Goal: Task Accomplishment & Management: Complete application form

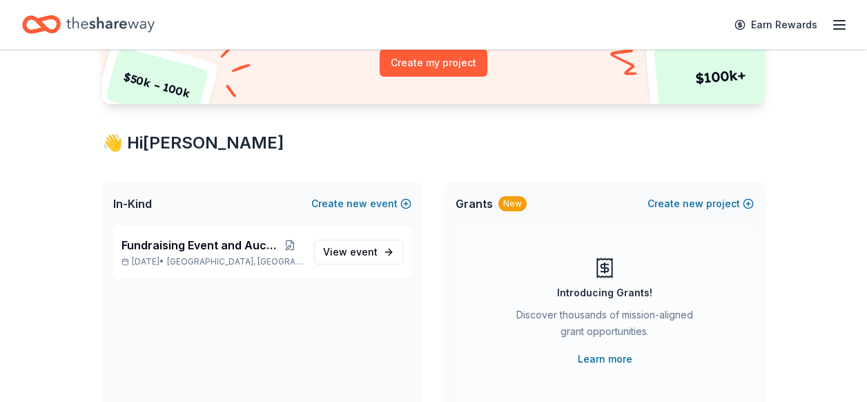
scroll to position [221, 0]
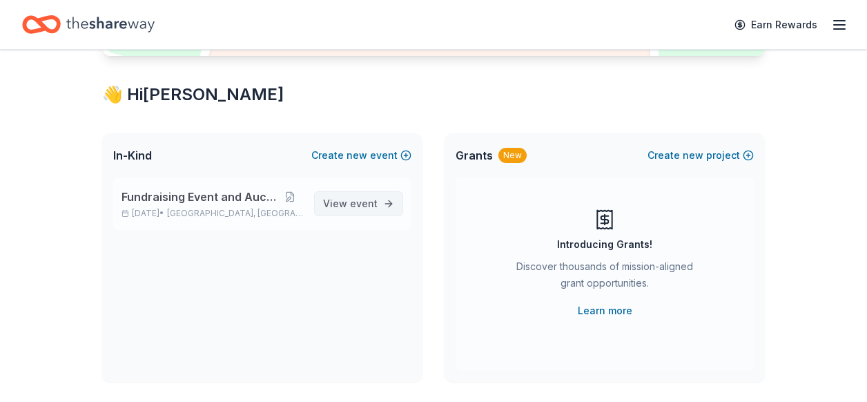
click at [367, 197] on span "event" at bounding box center [364, 203] width 28 height 12
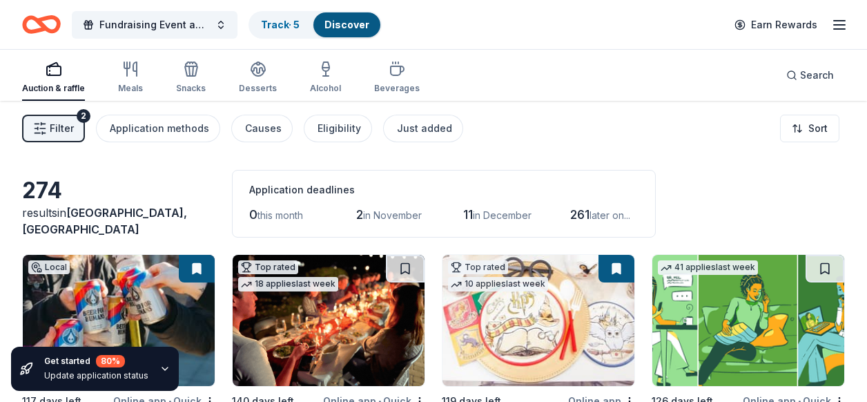
click at [559, 79] on div "Auction & raffle Meals Snacks Desserts Alcohol Beverages Search" at bounding box center [433, 75] width 823 height 51
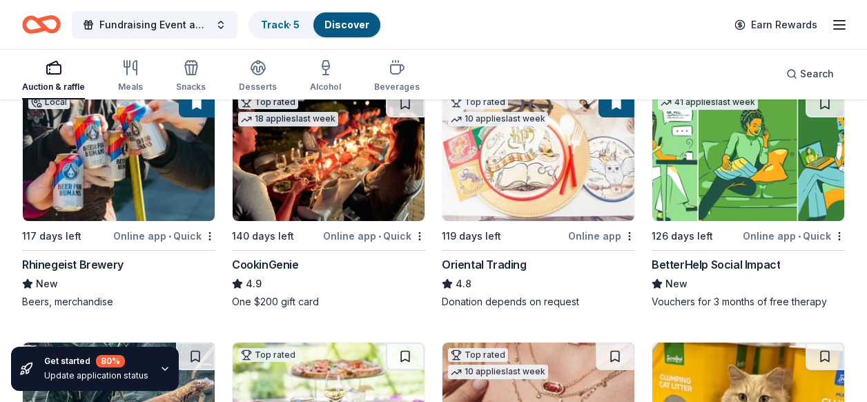
scroll to position [166, 0]
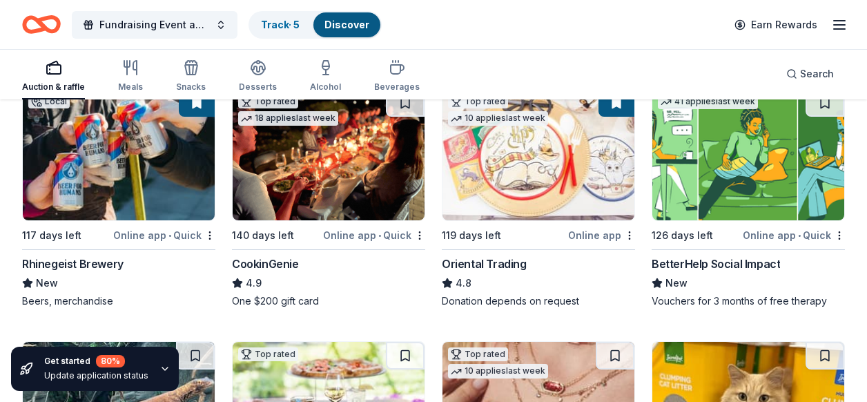
click at [354, 201] on img at bounding box center [329, 154] width 192 height 131
click at [673, 28] on div "Fundraising Event and Auction Track · 5 Discover Earn Rewards" at bounding box center [433, 24] width 823 height 32
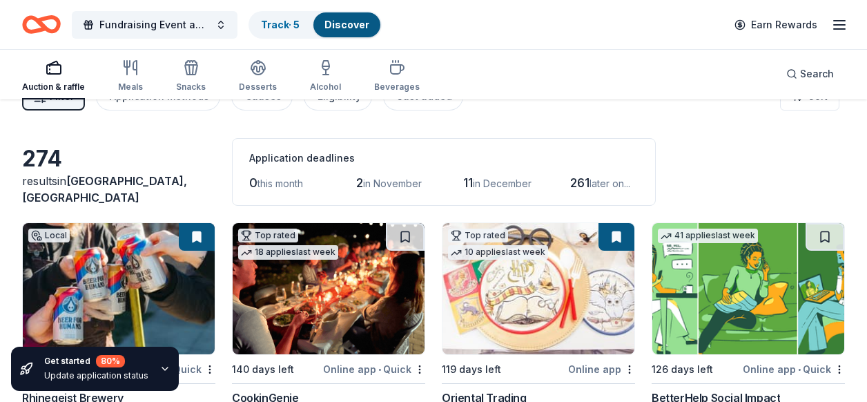
scroll to position [0, 0]
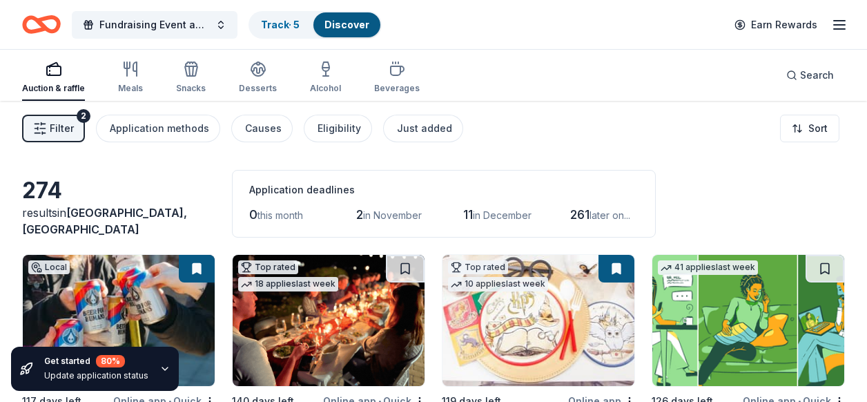
click at [58, 135] on span "Filter" at bounding box center [62, 128] width 24 height 17
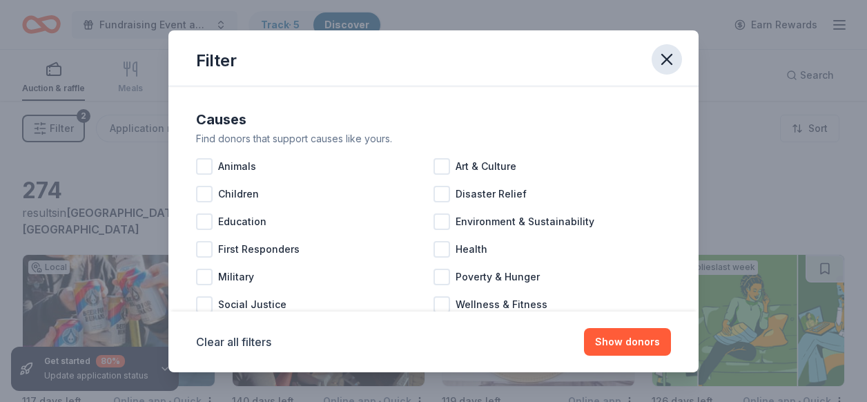
click at [666, 61] on icon "button" at bounding box center [667, 60] width 10 height 10
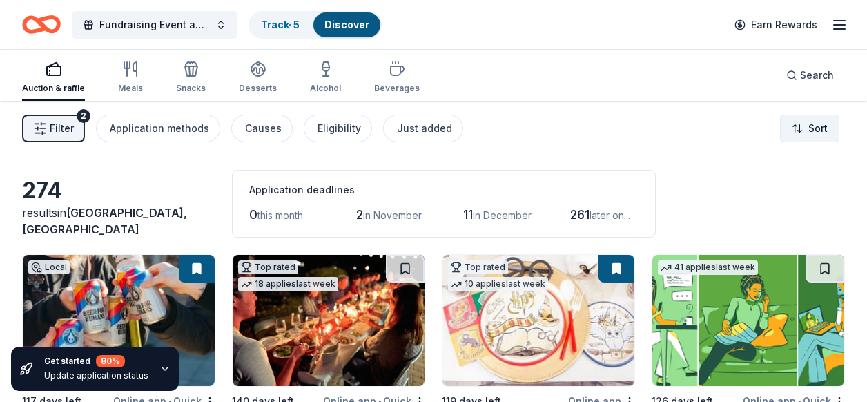
click at [813, 130] on html "Fundraising Event and Auction Track · 5 Discover Earn Rewards Auction & raffle …" at bounding box center [433, 201] width 867 height 402
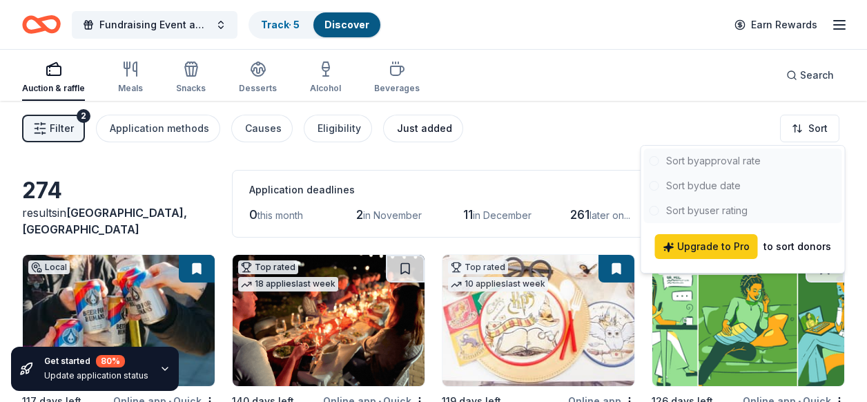
click at [397, 130] on html "Fundraising Event and Auction Track · 5 Discover Earn Rewards Auction & raffle …" at bounding box center [433, 201] width 867 height 402
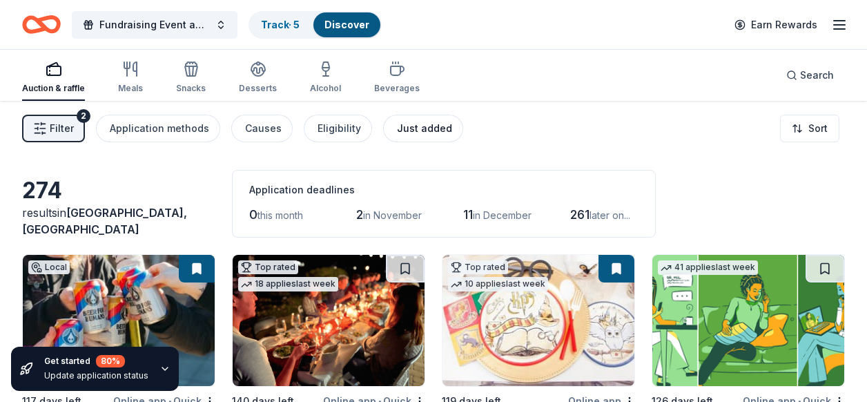
click at [417, 127] on div "Just added" at bounding box center [424, 128] width 55 height 17
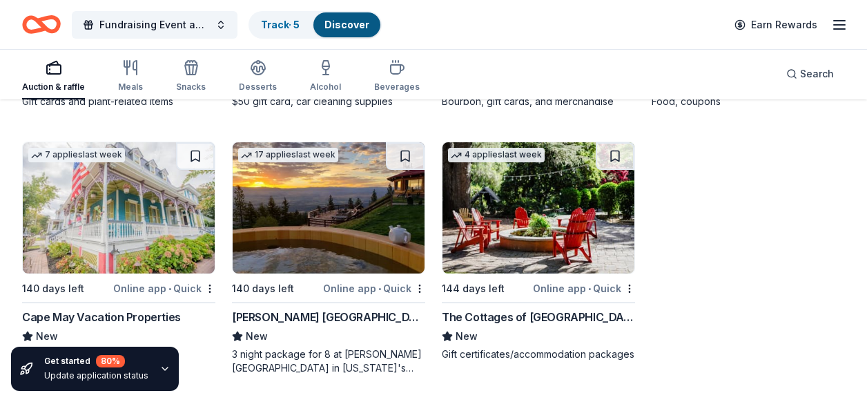
scroll to position [1166, 0]
click at [300, 318] on div "Downing Mountain Lodge and Retreat" at bounding box center [328, 316] width 193 height 17
click at [541, 213] on img at bounding box center [539, 207] width 192 height 131
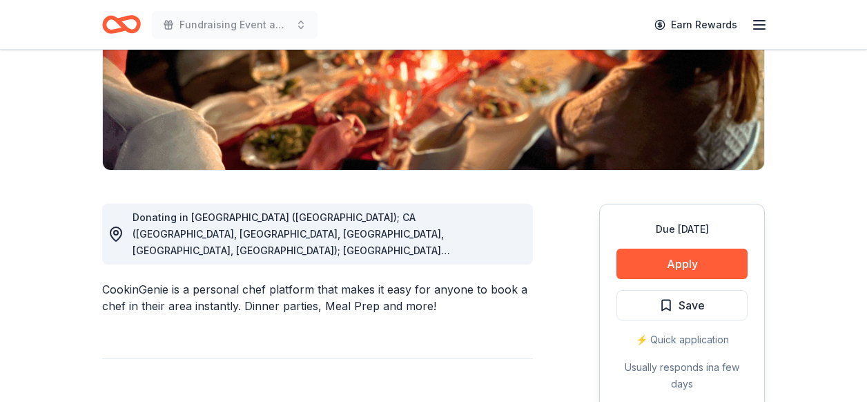
scroll to position [276, 0]
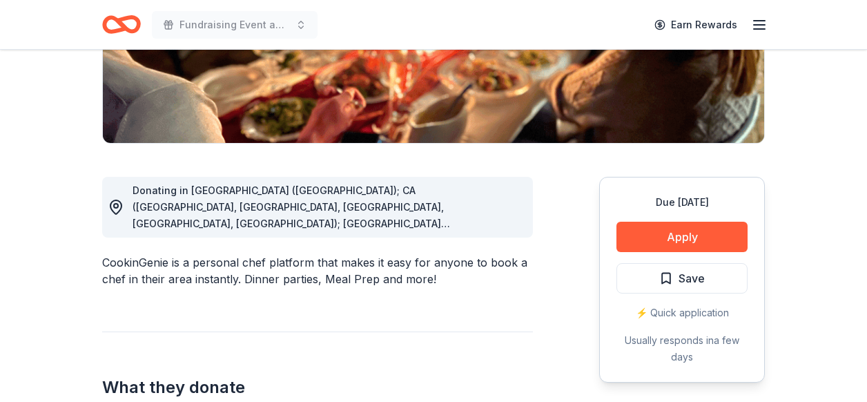
click at [278, 204] on span "Donating in AZ (Maricopa County); CA (Los Angeles County, Riverside County, San…" at bounding box center [316, 355] width 366 height 343
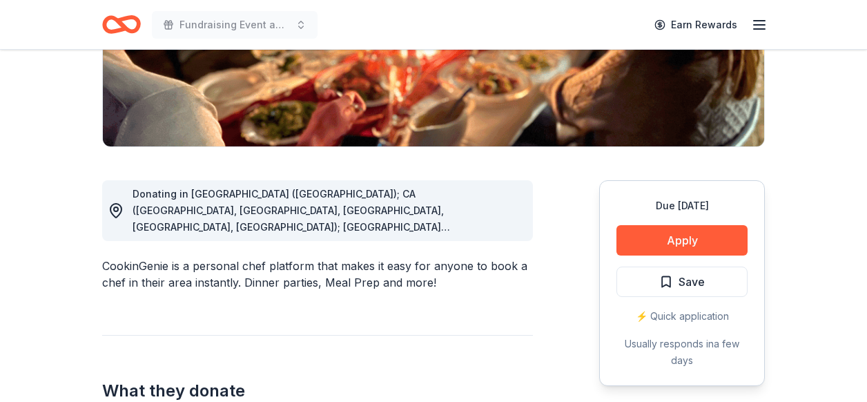
scroll to position [267, 0]
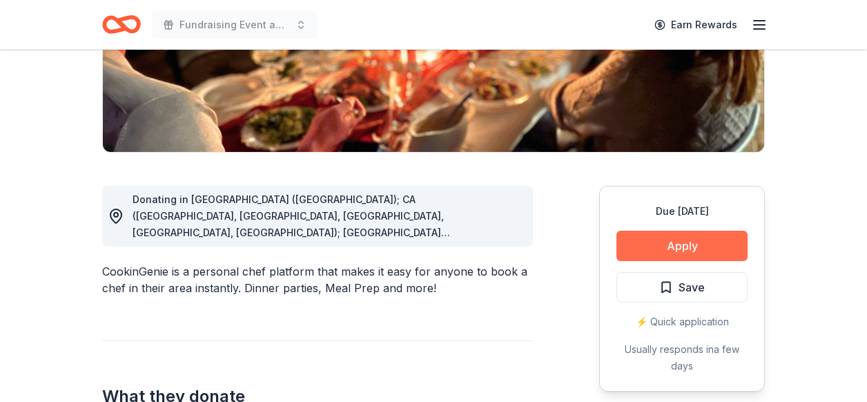
click at [674, 239] on button "Apply" at bounding box center [682, 246] width 131 height 30
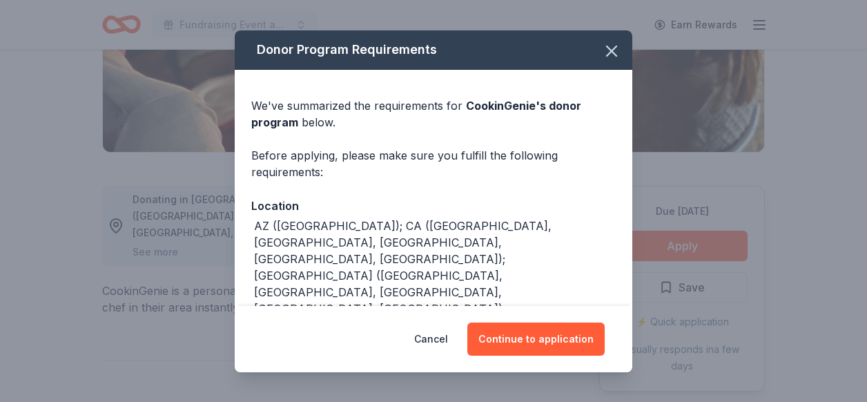
click at [541, 343] on button "Continue to application" at bounding box center [536, 338] width 137 height 33
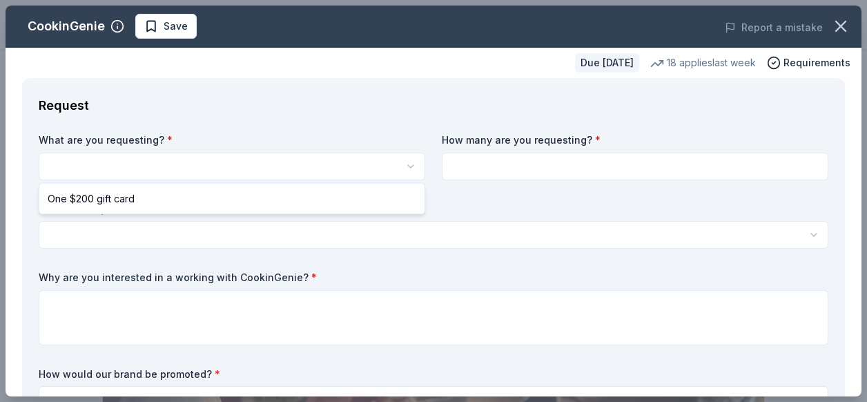
scroll to position [0, 0]
click at [88, 165] on html "Fundraising Event and Auction Save Apply Due in 140 days Share CookinGenie 4.9 …" at bounding box center [433, 201] width 867 height 402
select select "One $200 gift card"
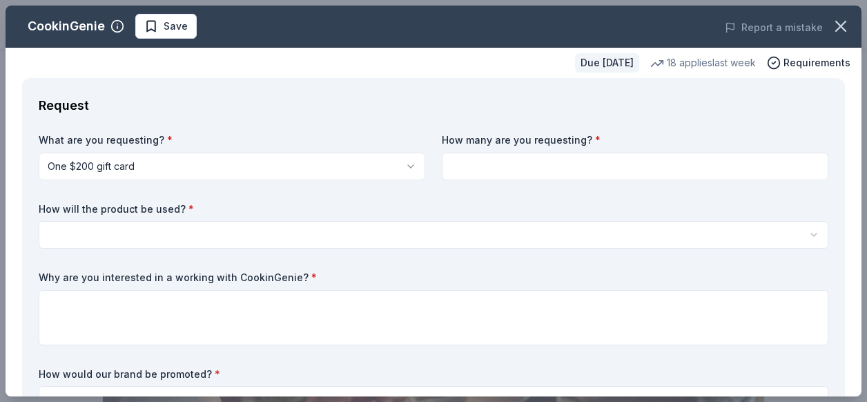
click at [488, 172] on input at bounding box center [635, 167] width 387 height 28
type input "1"
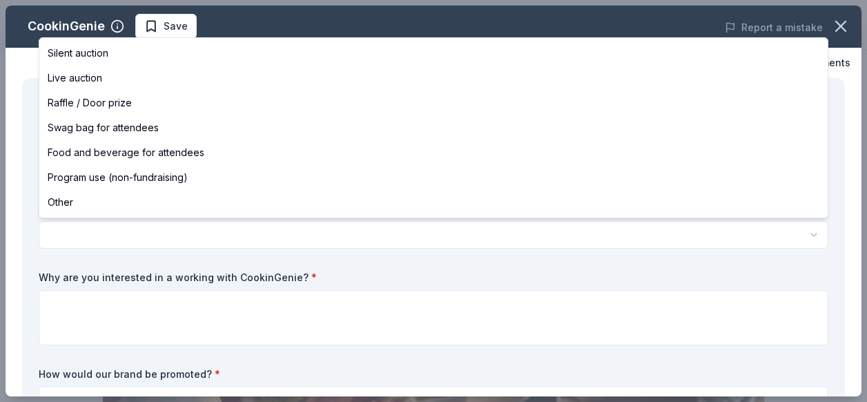
click at [208, 232] on html "Fundraising Event and Auction Save Apply Due in 140 days Share CookinGenie 4.9 …" at bounding box center [433, 201] width 867 height 402
select select "silentAuction"
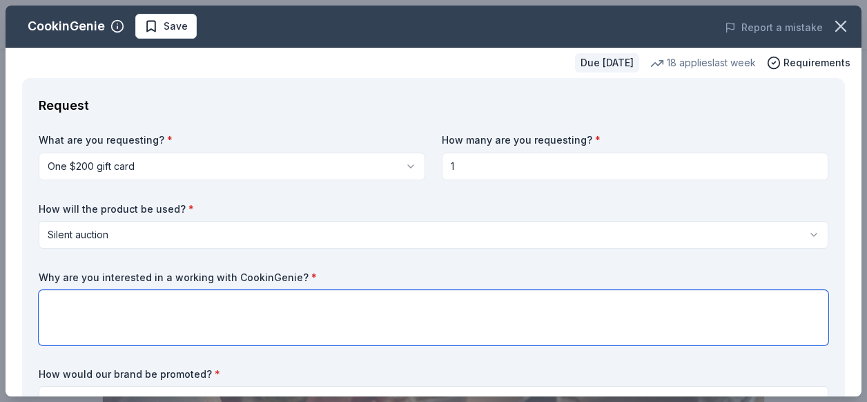
click at [72, 311] on textarea at bounding box center [434, 317] width 790 height 55
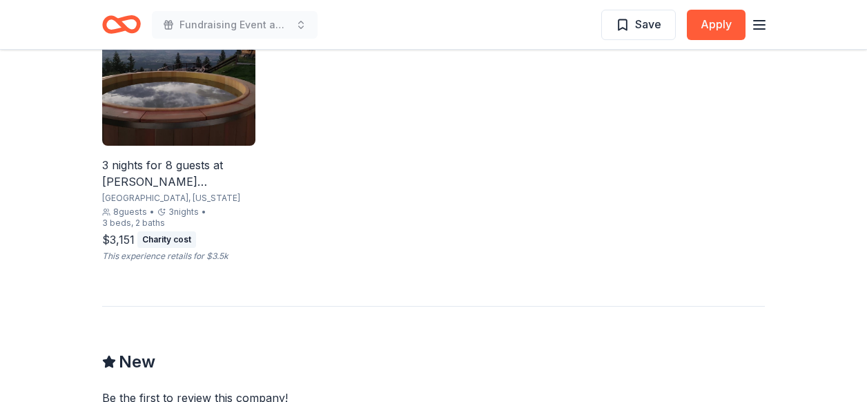
scroll to position [1007, 0]
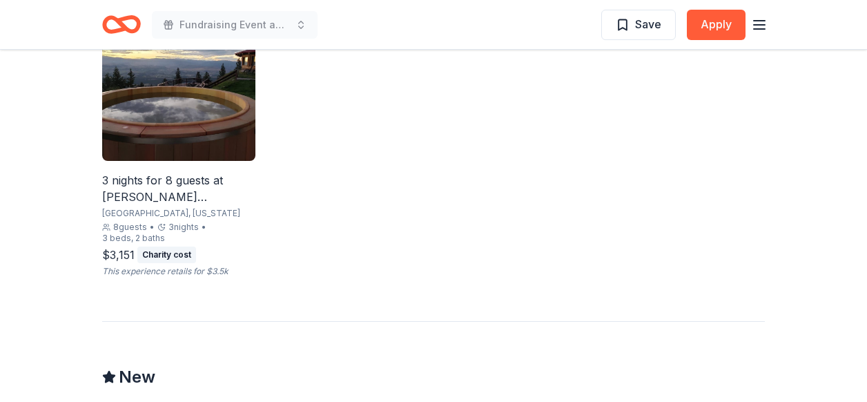
click at [171, 172] on div "3 nights for 8 guests at [PERSON_NAME][GEOGRAPHIC_DATA]" at bounding box center [178, 188] width 153 height 33
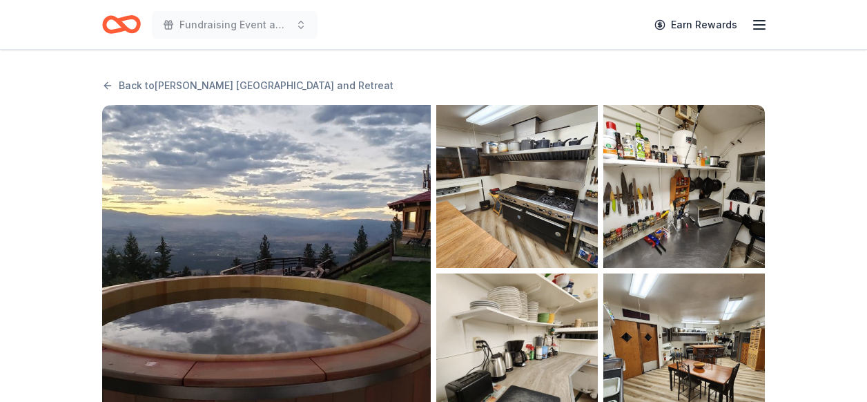
click at [530, 213] on img "button" at bounding box center [517, 186] width 162 height 163
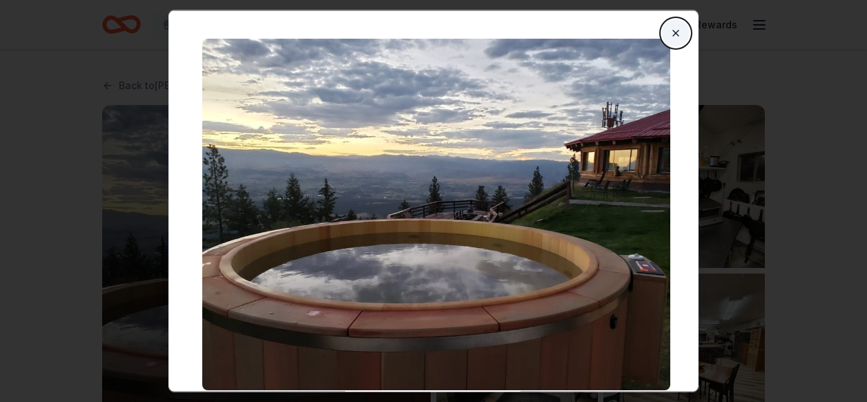
click at [662, 39] on button "Close" at bounding box center [676, 33] width 28 height 28
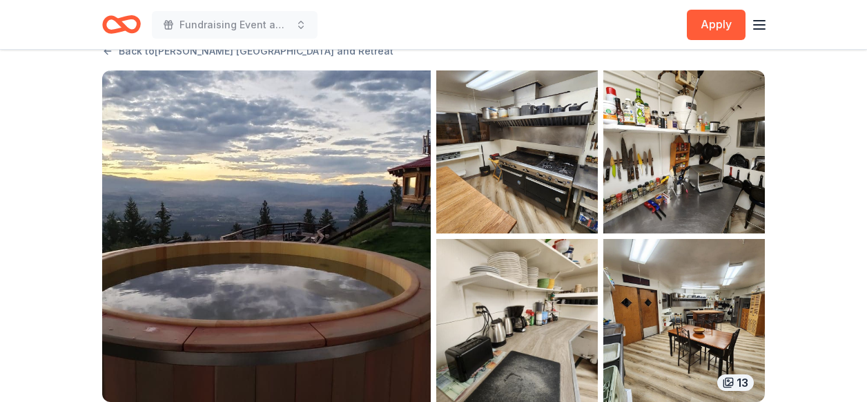
click at [695, 185] on img "button" at bounding box center [685, 151] width 162 height 163
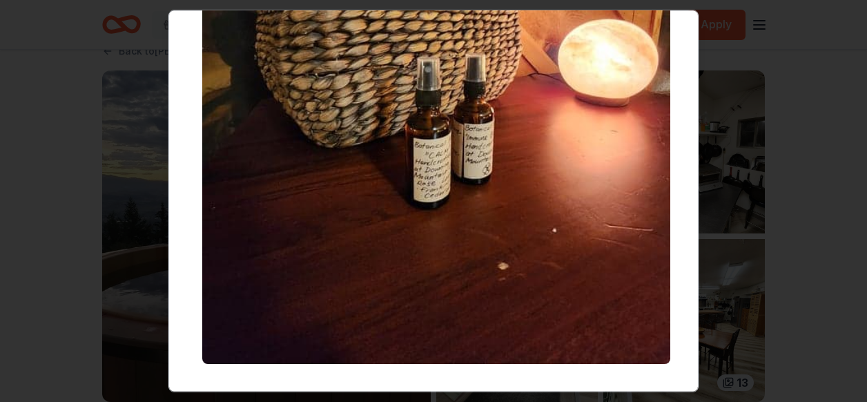
scroll to position [5699, 0]
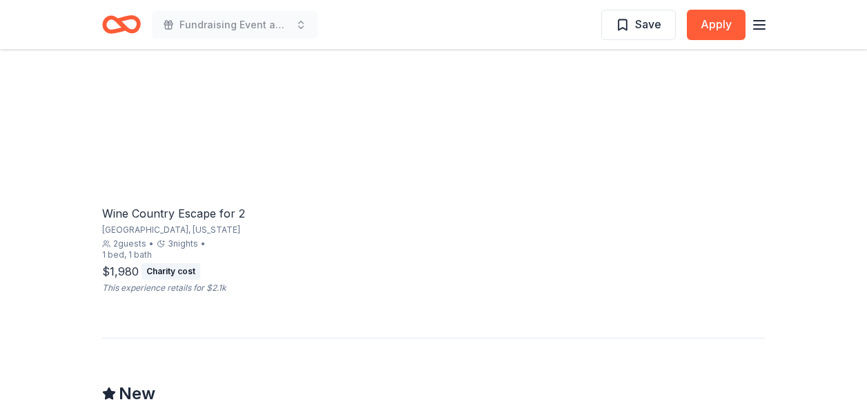
scroll to position [934, 0]
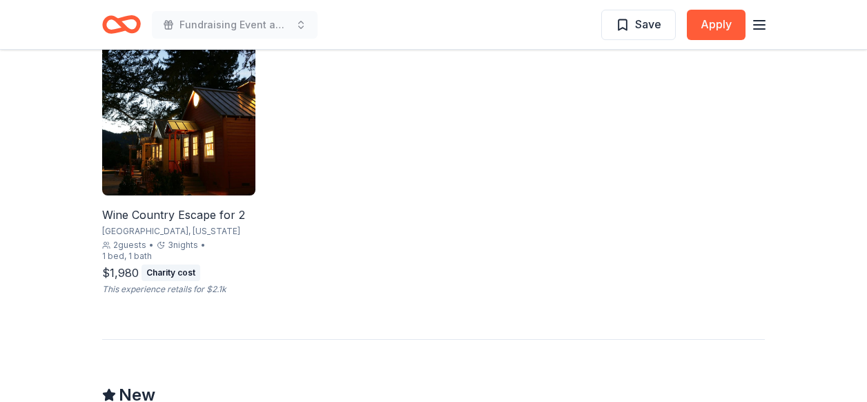
click at [179, 181] on img at bounding box center [178, 118] width 153 height 153
click at [508, 131] on div "Wine Country Escape for 2 Napa, California 2 guests • 3 nights • 1 bed, 1 bath …" at bounding box center [433, 168] width 663 height 253
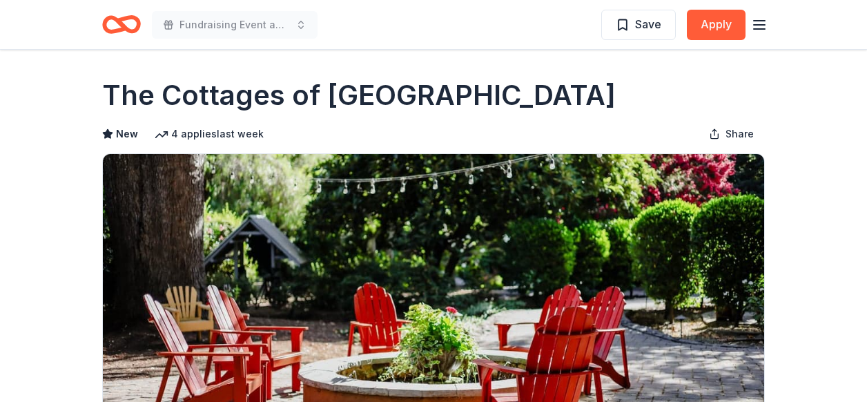
scroll to position [0, 0]
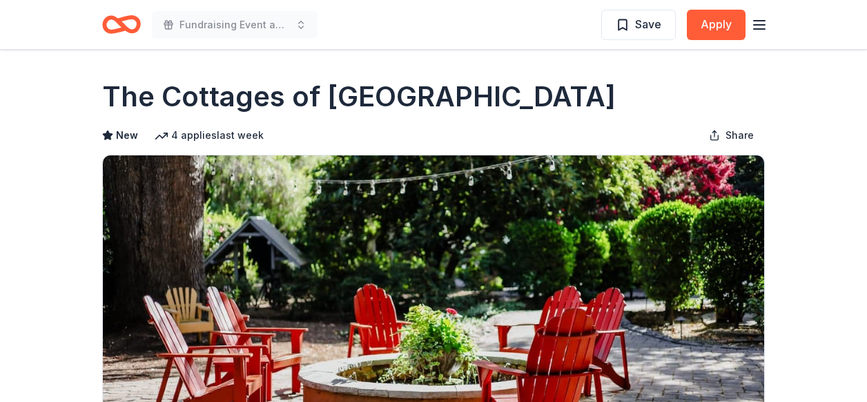
click at [570, 280] on img at bounding box center [434, 287] width 662 height 264
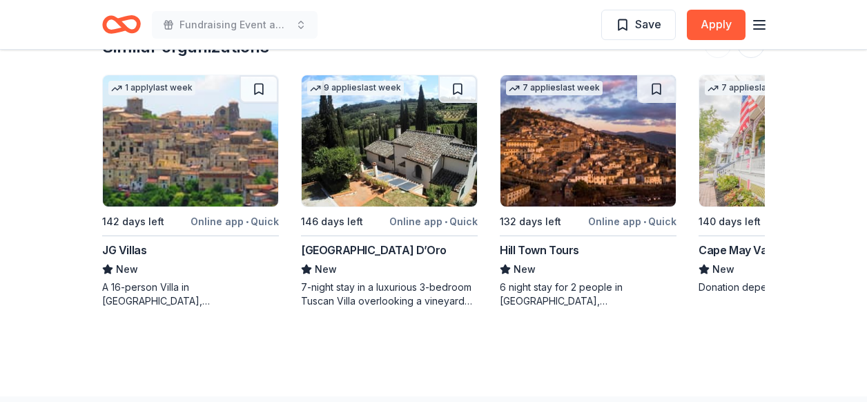
scroll to position [1492, 0]
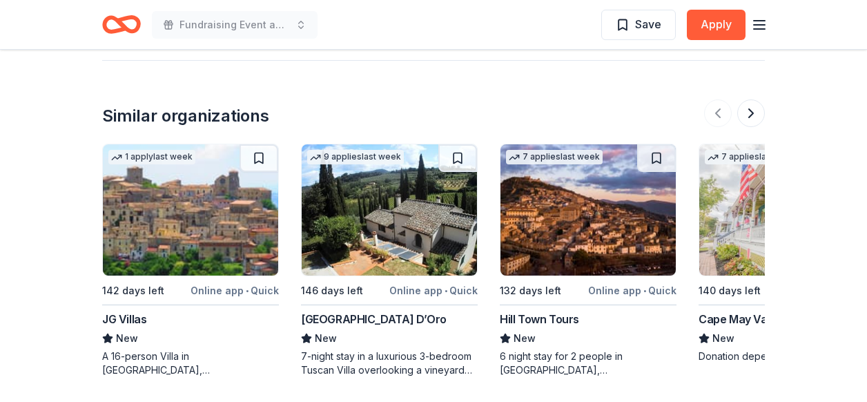
scroll to position [1381, 0]
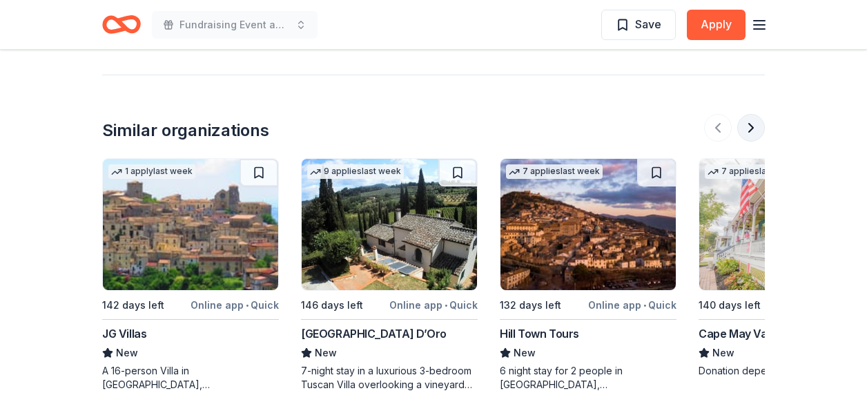
click at [749, 131] on button at bounding box center [752, 128] width 28 height 28
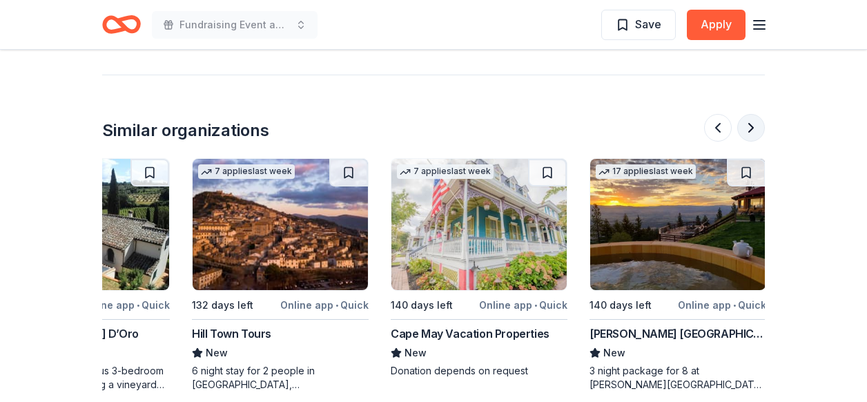
scroll to position [0, 309]
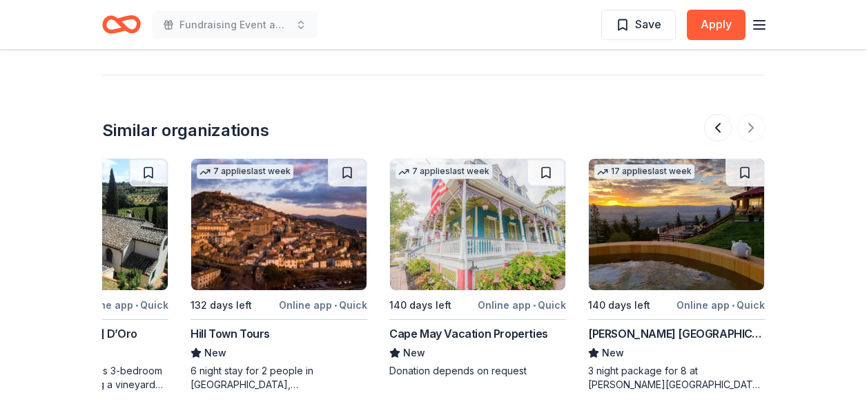
click at [750, 131] on div at bounding box center [734, 128] width 61 height 28
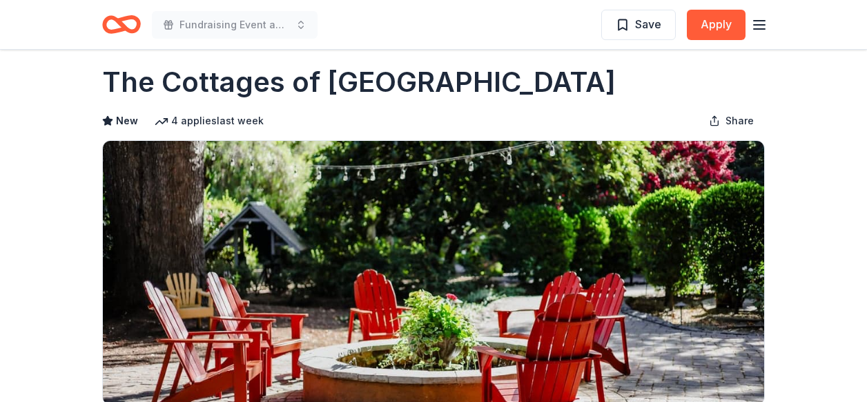
scroll to position [0, 0]
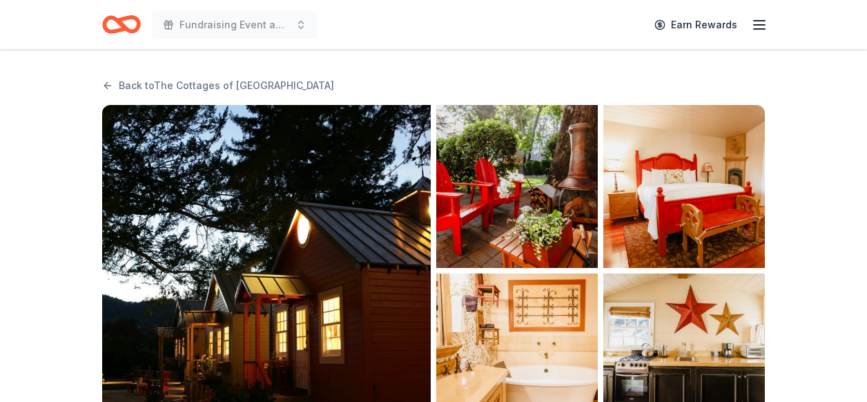
click at [482, 151] on img "button" at bounding box center [517, 186] width 162 height 163
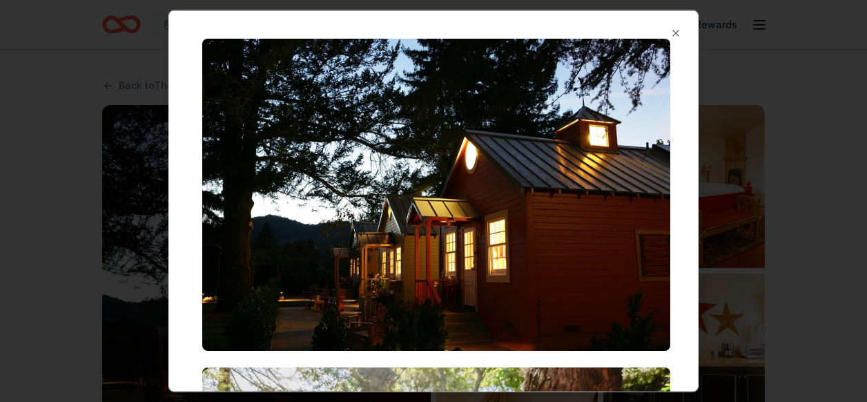
click at [830, 97] on div at bounding box center [433, 201] width 867 height 402
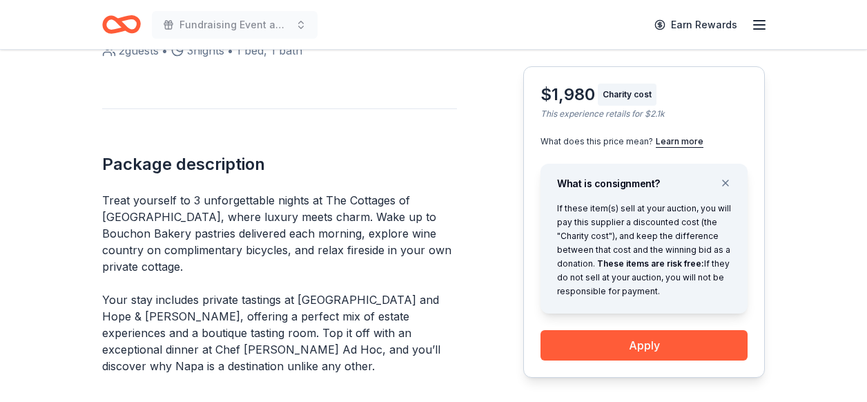
scroll to position [497, 0]
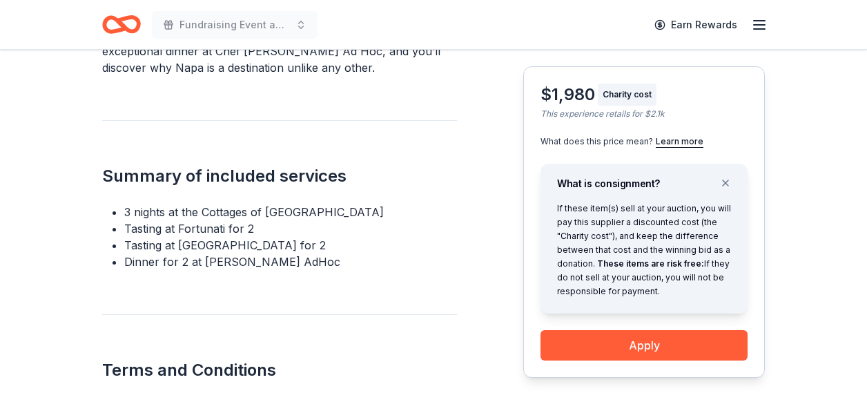
scroll to position [801, 0]
